Goal: Information Seeking & Learning: Learn about a topic

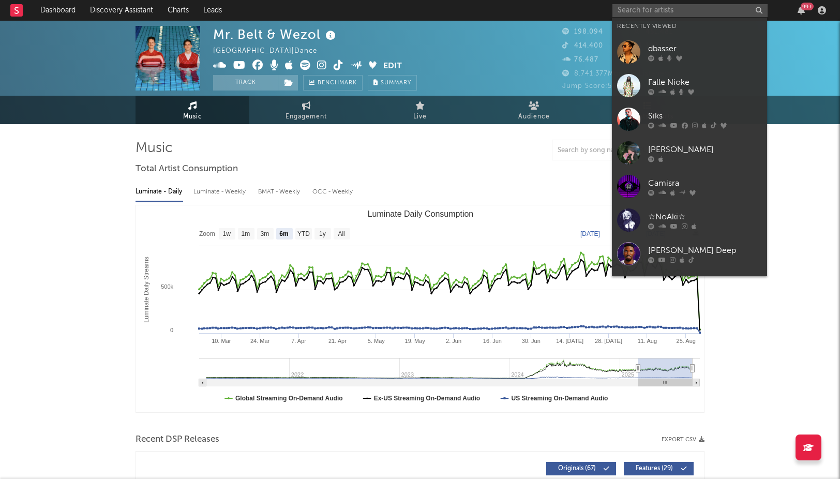
select select "6m"
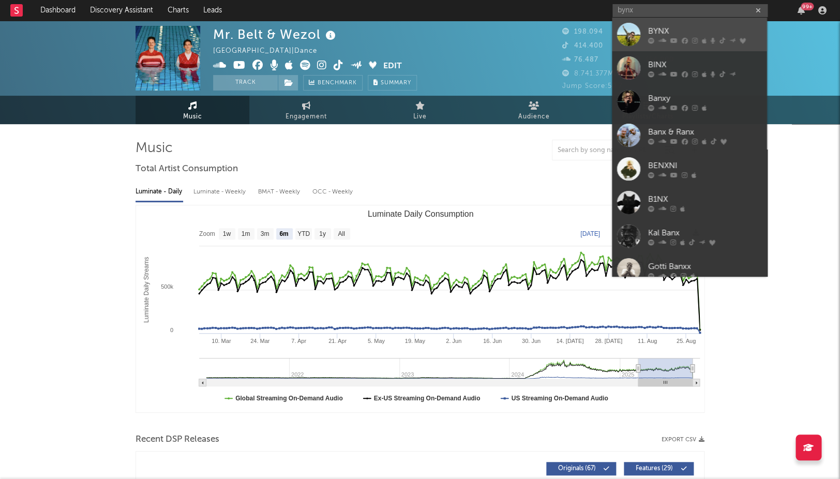
type input "bynx"
click at [647, 23] on link "BYNX" at bounding box center [689, 35] width 155 height 34
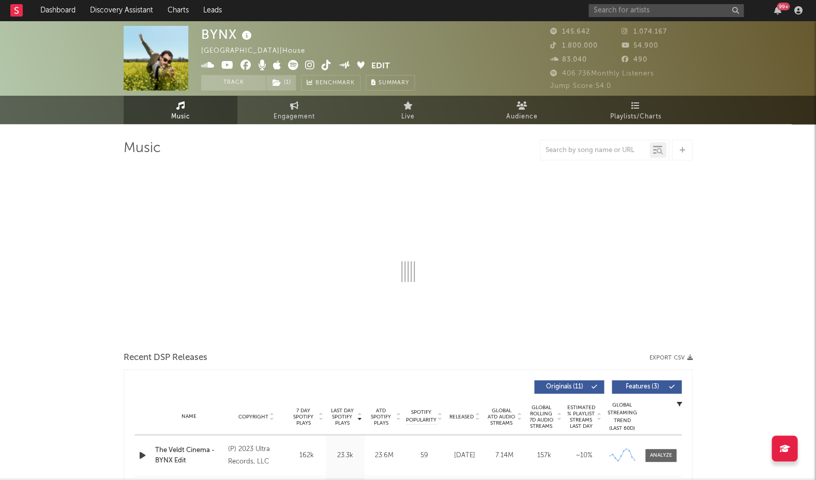
select select "6m"
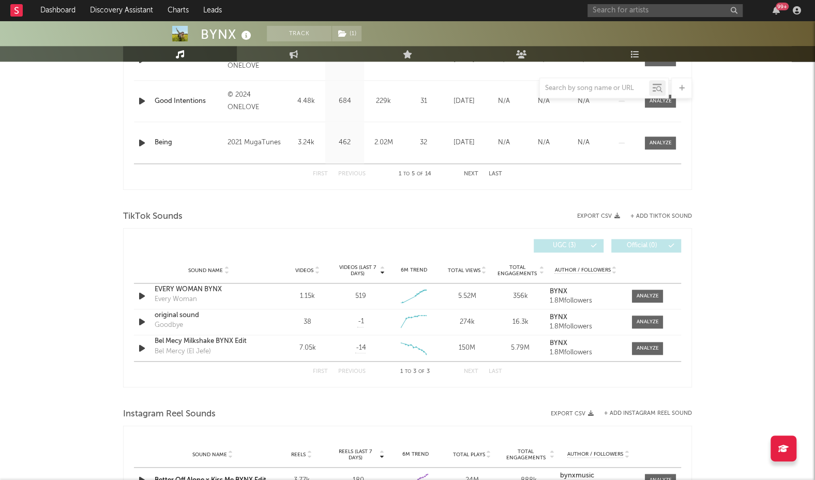
scroll to position [583, 0]
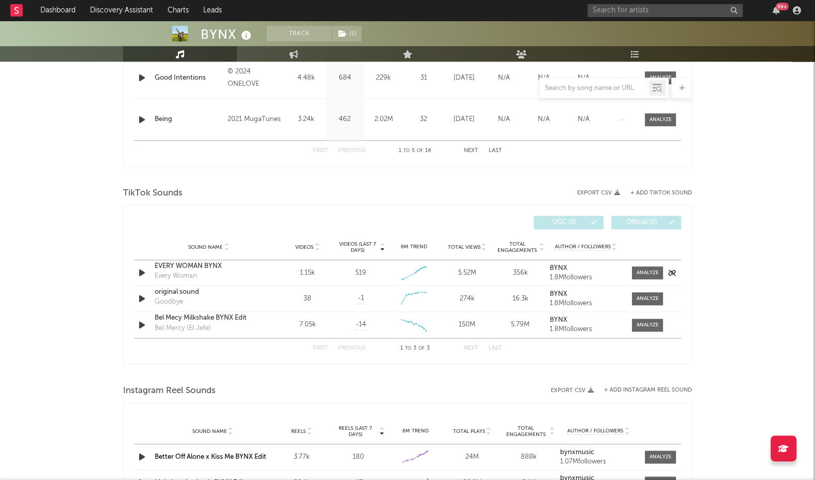
click at [205, 260] on div "Sound Name EVERY WOMAN BYNX Every Woman Videos 1.15k Videos (last 7 days) 519 W…" at bounding box center [407, 272] width 547 height 25
click at [204, 262] on div "EVERY WOMAN BYNX" at bounding box center [209, 266] width 108 height 10
click at [645, 266] on span at bounding box center [647, 272] width 31 height 13
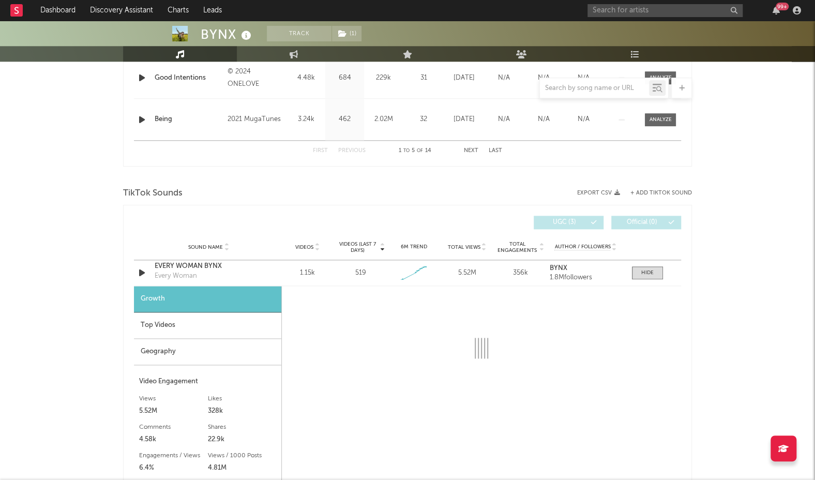
click at [231, 316] on div "Top Videos" at bounding box center [207, 325] width 147 height 26
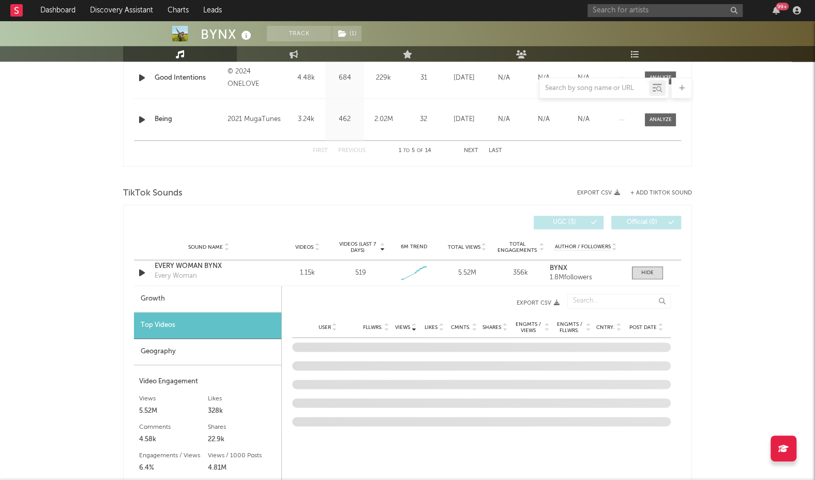
click at [638, 324] on span "Post Date" at bounding box center [642, 327] width 27 height 6
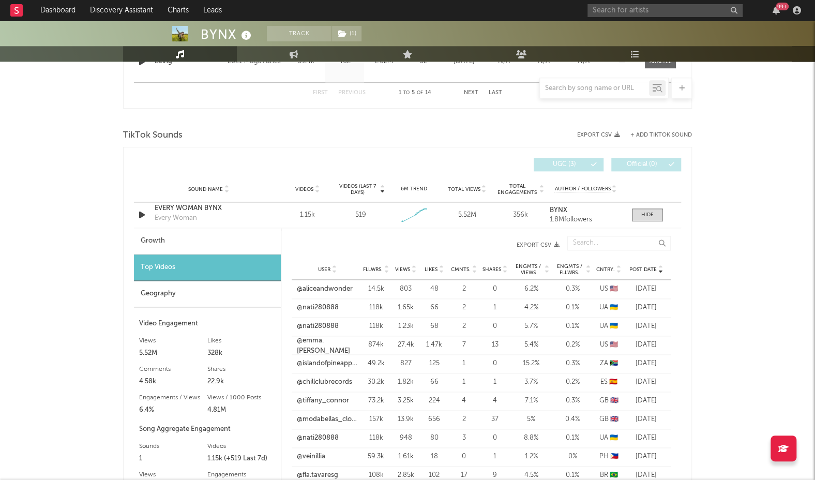
scroll to position [656, 0]
